Goal: Task Accomplishment & Management: Complete application form

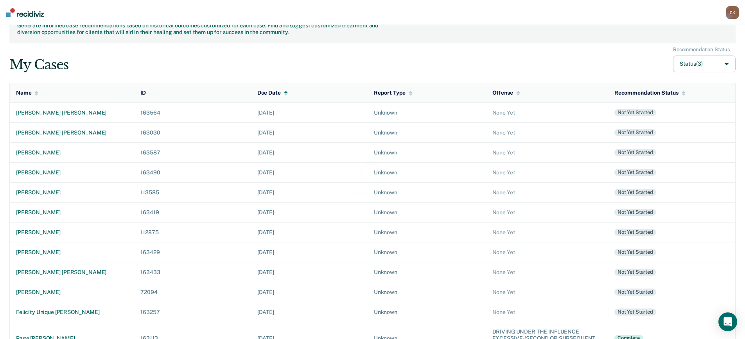
scroll to position [49, 0]
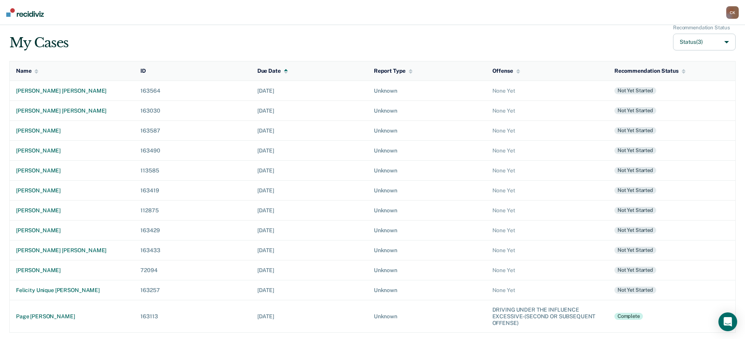
click at [702, 45] on button "Status (3)" at bounding box center [704, 42] width 63 height 17
click at [676, 100] on label "Archived" at bounding box center [680, 99] width 23 height 7
click at [666, 100] on input "Archived" at bounding box center [663, 99] width 5 height 5
checkbox input "true"
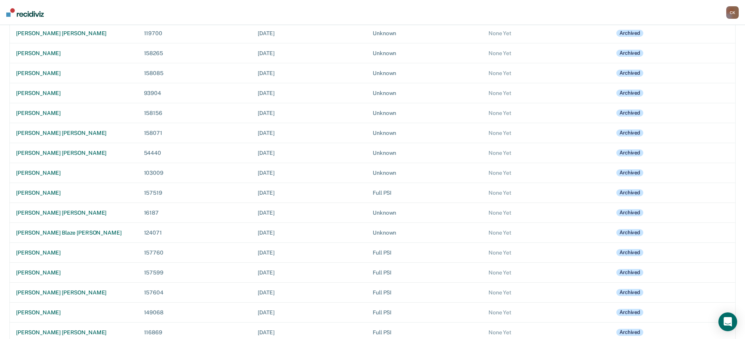
scroll to position [4422, 0]
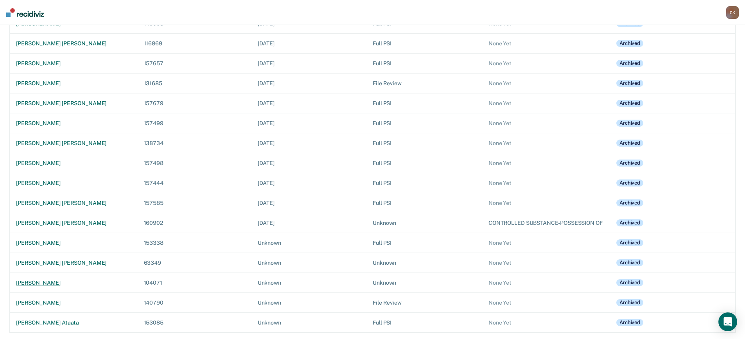
click at [39, 281] on div "[PERSON_NAME]" at bounding box center [73, 283] width 115 height 7
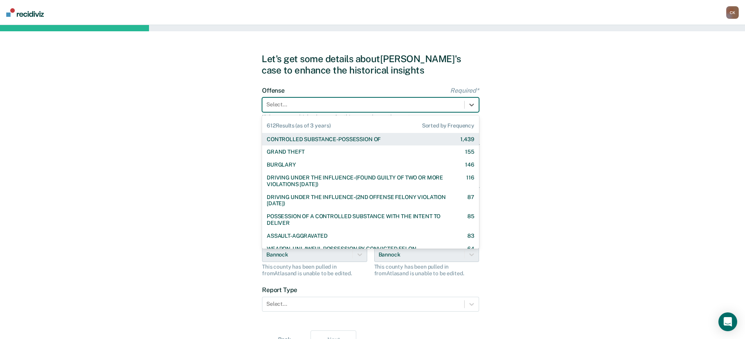
click at [302, 107] on div at bounding box center [363, 105] width 194 height 8
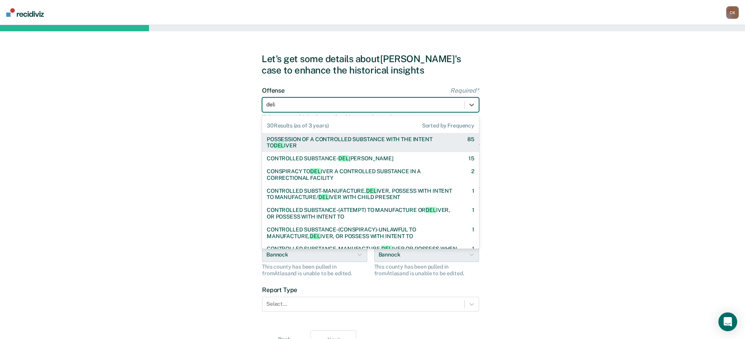
type input "deliv"
click at [372, 140] on div "POSSESSION OF A CONTROLLED SUBSTANCE WITH THE INTENT TO DELIV ER" at bounding box center [360, 142] width 187 height 13
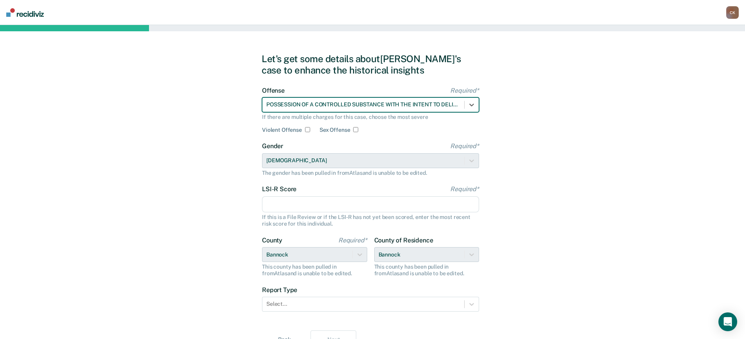
click at [304, 204] on input "LSI-R Score Required*" at bounding box center [370, 204] width 217 height 16
click at [306, 206] on input "LSI-R Score Required*" at bounding box center [370, 204] width 217 height 16
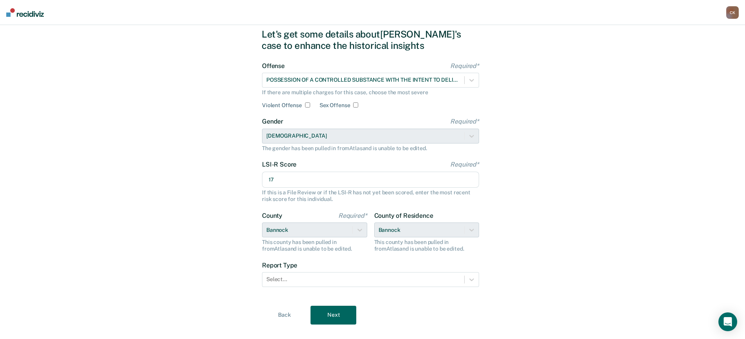
scroll to position [38, 0]
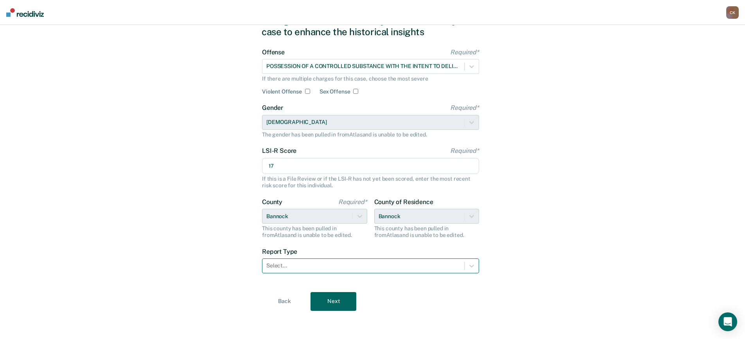
type input "17"
click at [328, 262] on div at bounding box center [363, 266] width 194 height 8
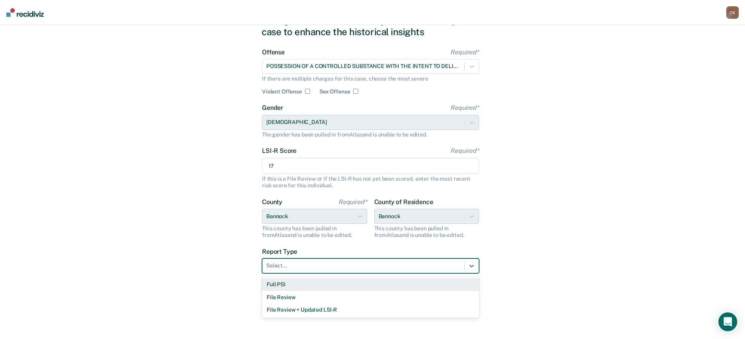
click at [312, 286] on div "Full PSI" at bounding box center [370, 284] width 217 height 13
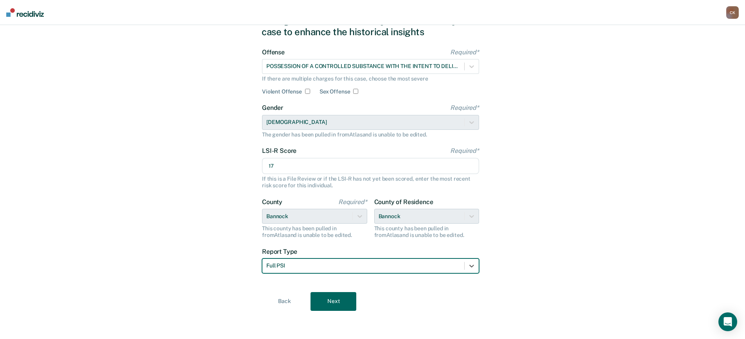
click at [354, 298] on button "Next" at bounding box center [334, 301] width 46 height 19
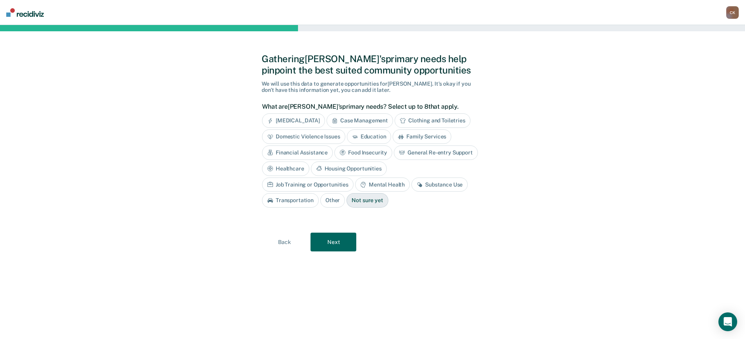
scroll to position [0, 0]
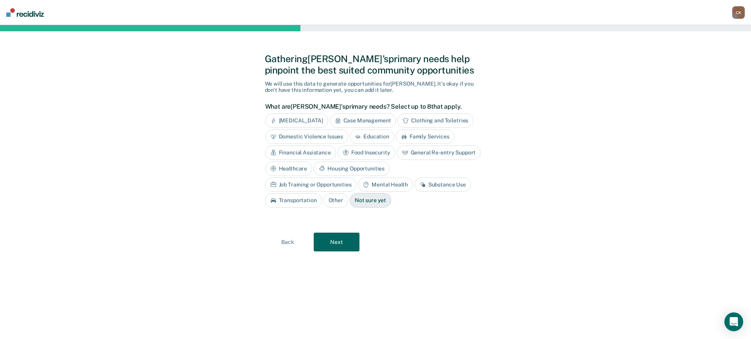
click at [415, 185] on div "Substance Use" at bounding box center [443, 185] width 56 height 14
click at [343, 245] on button "Next" at bounding box center [337, 242] width 46 height 19
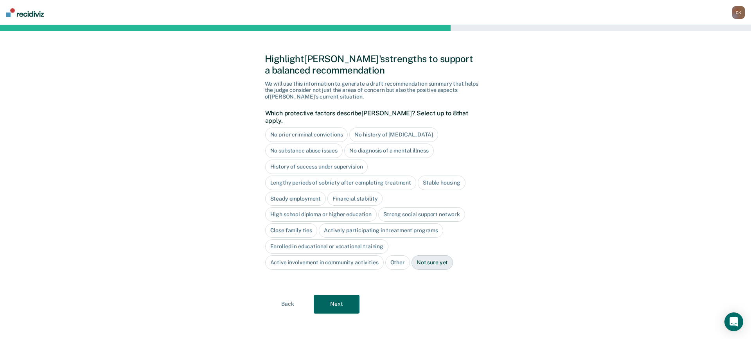
click at [349, 161] on div "History of success under supervision" at bounding box center [316, 167] width 103 height 14
click at [385, 178] on div "Lengthy periods of sobriety after completing treatment" at bounding box center [340, 183] width 151 height 14
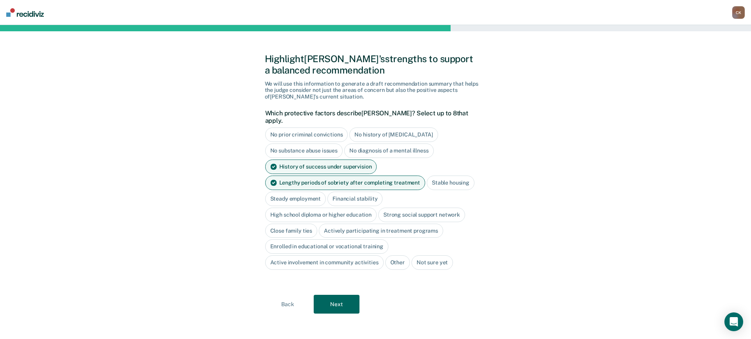
click at [460, 179] on div "Stable housing" at bounding box center [451, 183] width 48 height 14
click at [323, 192] on div "Steady employment" at bounding box center [353, 199] width 61 height 14
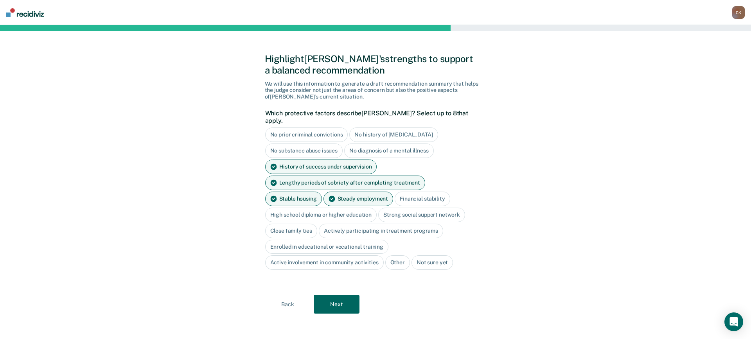
click at [395, 195] on div "Financial stability" at bounding box center [422, 199] width 55 height 14
click at [415, 209] on div "Strong social support network" at bounding box center [421, 215] width 87 height 14
click at [299, 224] on div "Close family ties" at bounding box center [291, 231] width 52 height 14
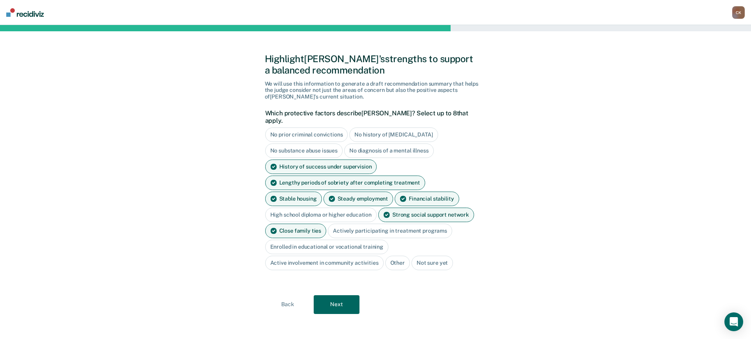
click at [353, 295] on button "Next" at bounding box center [337, 304] width 46 height 19
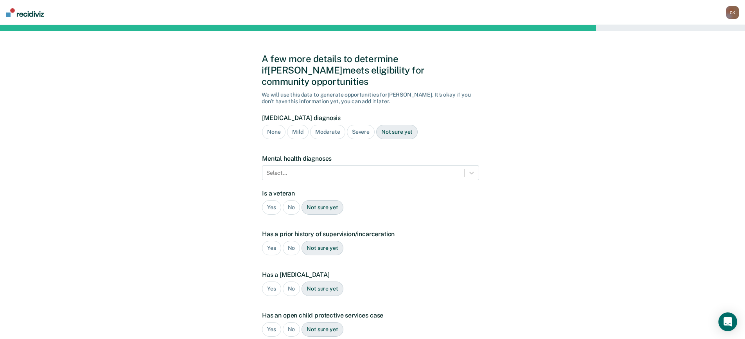
click at [355, 125] on div "Severe" at bounding box center [361, 132] width 28 height 14
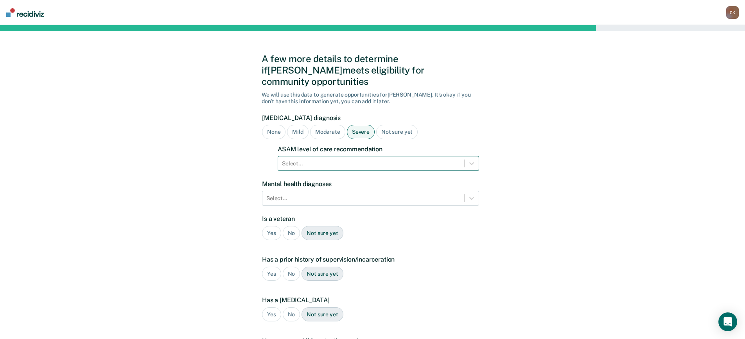
click at [331, 160] on div at bounding box center [371, 164] width 178 height 8
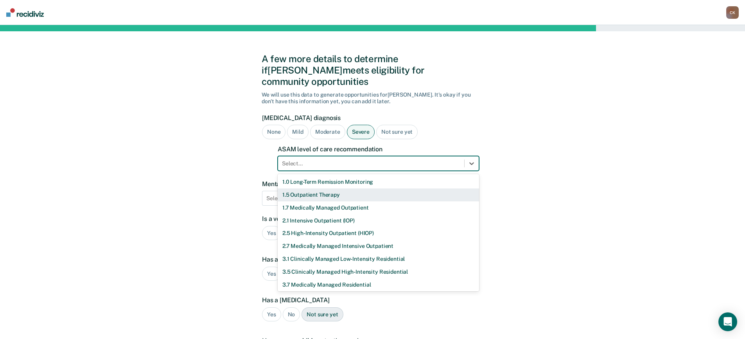
click at [326, 189] on div "1.5 Outpatient Therapy" at bounding box center [378, 195] width 201 height 13
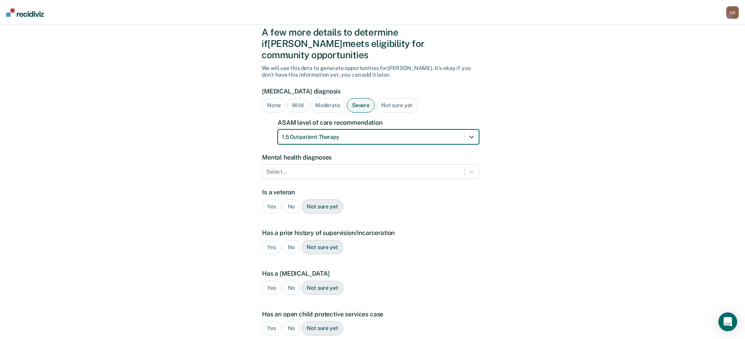
scroll to position [39, 0]
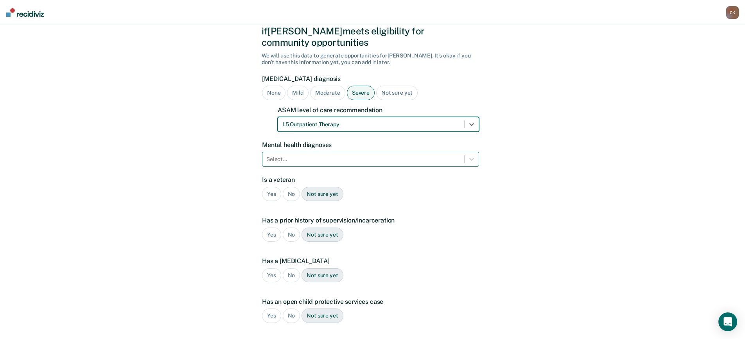
click at [368, 155] on div at bounding box center [363, 159] width 194 height 8
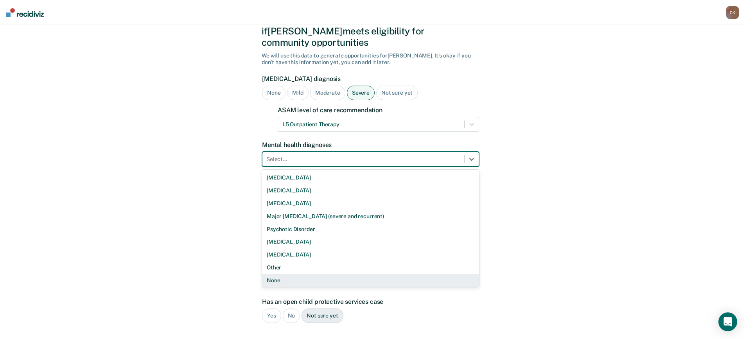
click at [335, 274] on div "None" at bounding box center [370, 280] width 217 height 13
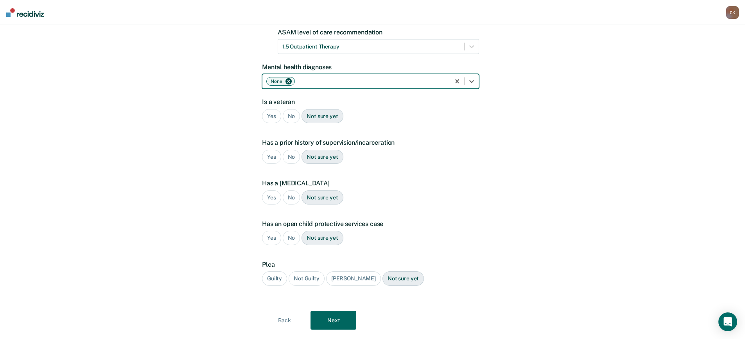
scroll to position [117, 0]
click at [286, 109] on div "No" at bounding box center [292, 116] width 18 height 14
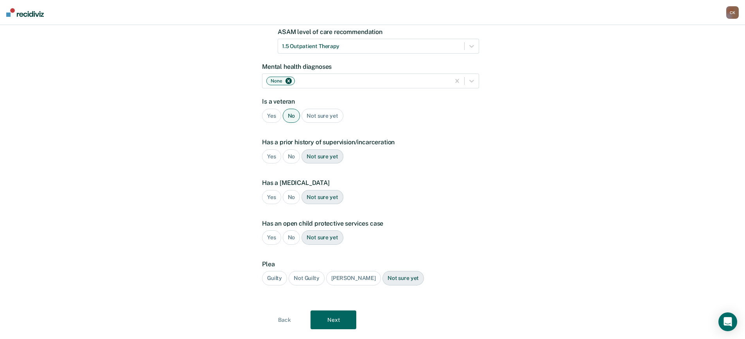
click at [276, 149] on div "Yes" at bounding box center [271, 156] width 19 height 14
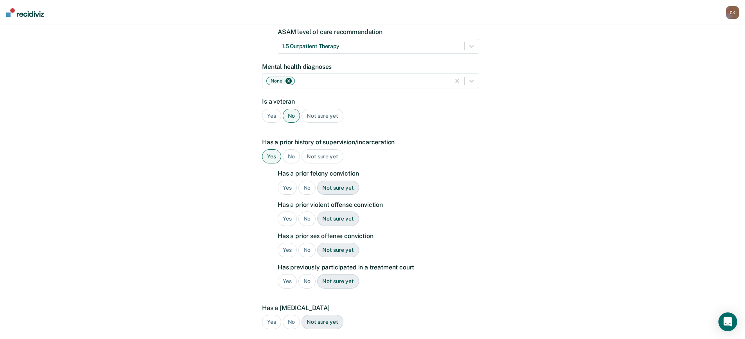
scroll to position [156, 0]
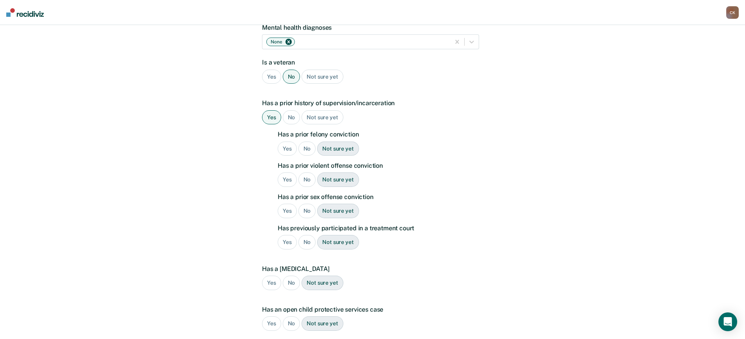
click at [308, 142] on div "No" at bounding box center [307, 149] width 18 height 14
click at [291, 173] on div "Yes" at bounding box center [287, 180] width 19 height 14
click at [309, 204] on div "No" at bounding box center [307, 211] width 18 height 14
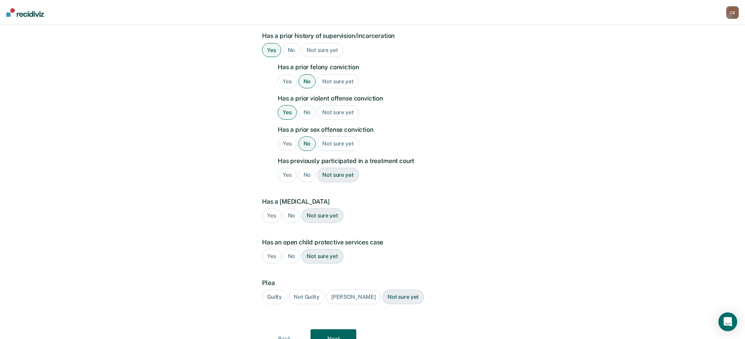
scroll to position [235, 0]
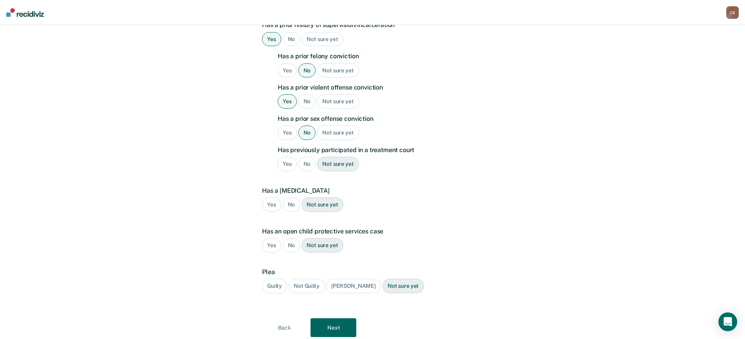
click at [284, 157] on div "Yes" at bounding box center [287, 164] width 19 height 14
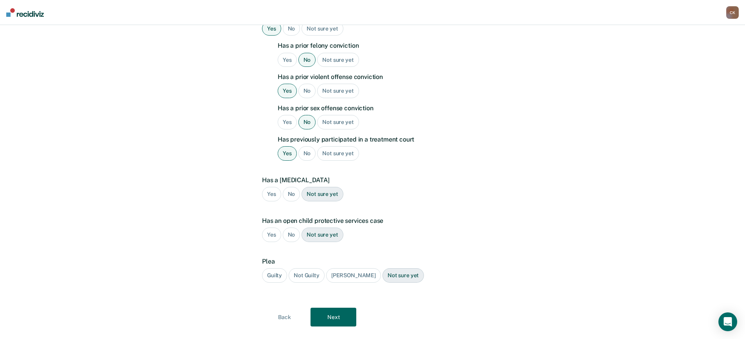
scroll to position [250, 0]
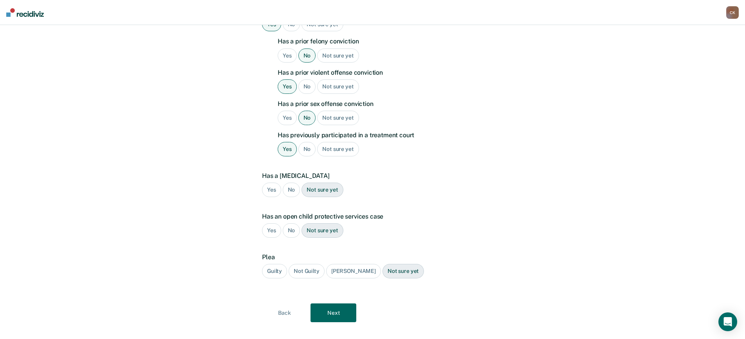
click at [289, 183] on div "No" at bounding box center [292, 190] width 18 height 14
click at [289, 223] on div "No" at bounding box center [292, 230] width 18 height 14
click at [280, 264] on div "Guilty" at bounding box center [274, 271] width 25 height 14
click at [344, 304] on button "Next" at bounding box center [334, 313] width 46 height 19
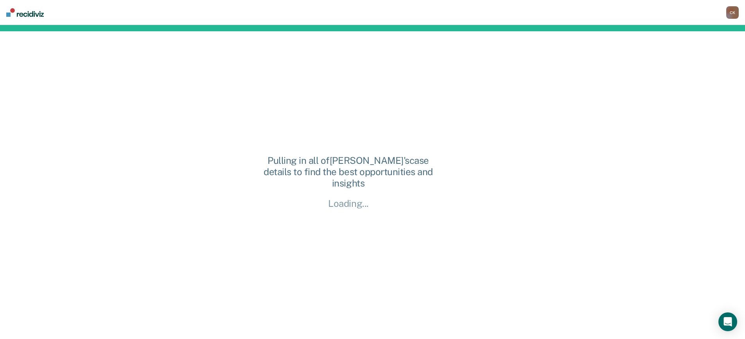
scroll to position [0, 0]
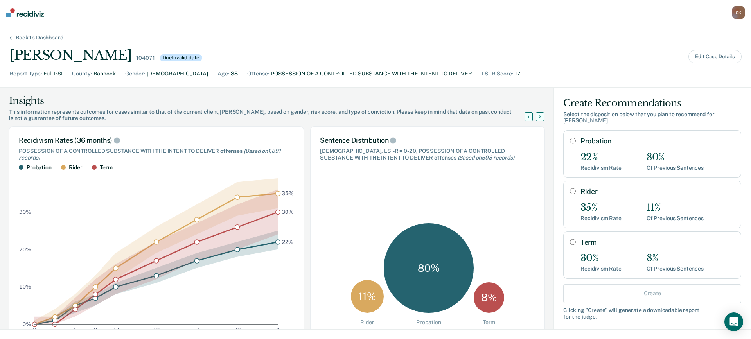
click at [570, 138] on input "Probation" at bounding box center [573, 141] width 6 height 6
radio input "true"
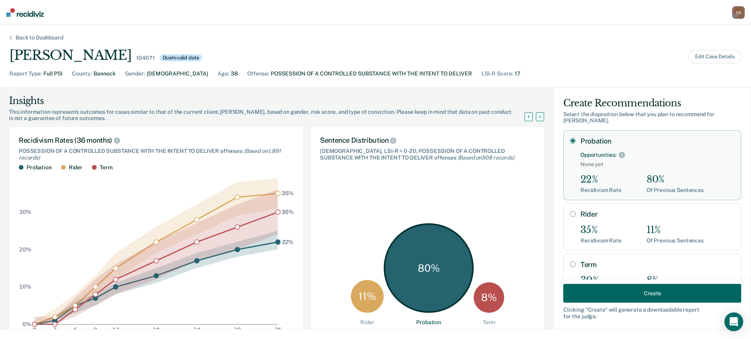
click at [647, 298] on button "Create" at bounding box center [652, 293] width 178 height 19
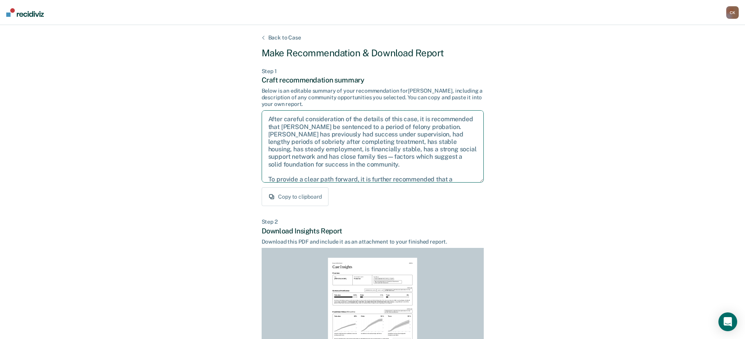
drag, startPoint x: 457, startPoint y: 177, endPoint x: 197, endPoint y: 81, distance: 277.2
click at [197, 81] on div "Back to Case Make Recommendation & Download Report Step 1 Craft recommendation …" at bounding box center [372, 235] width 745 height 421
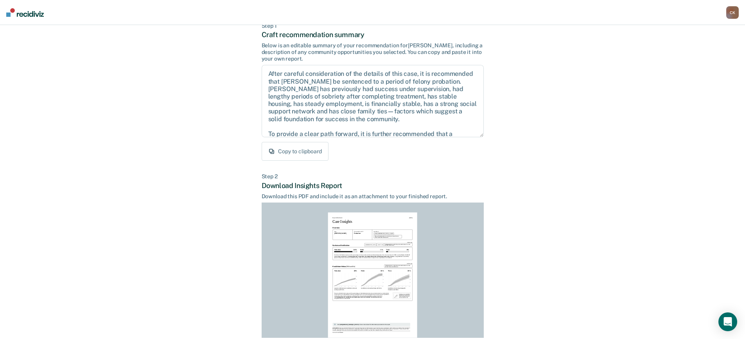
scroll to position [107, 0]
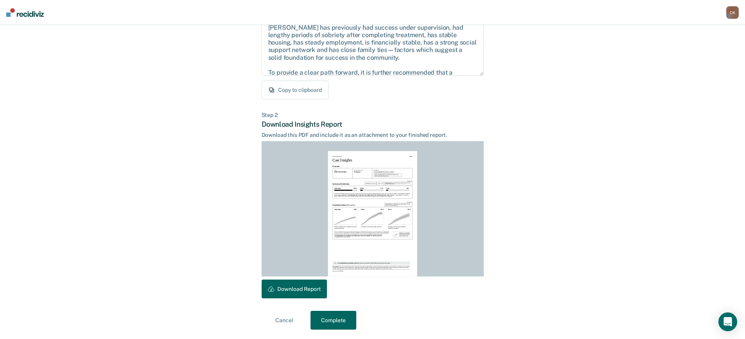
drag, startPoint x: 287, startPoint y: 294, endPoint x: 341, endPoint y: 320, distance: 60.0
click at [287, 294] on button "Download Report" at bounding box center [294, 289] width 65 height 19
click at [341, 320] on button "Complete" at bounding box center [334, 320] width 46 height 19
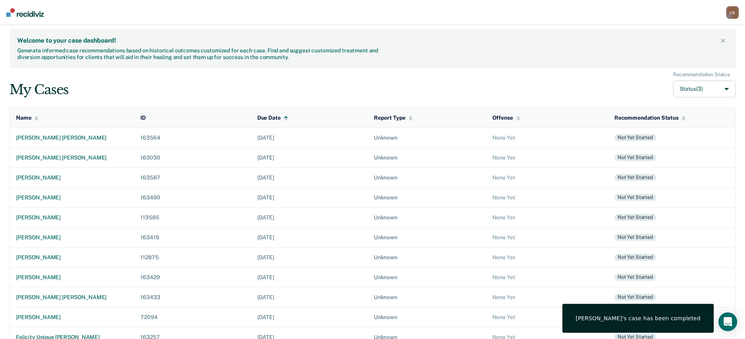
scroll to position [49, 0]
